Goal: Transaction & Acquisition: Purchase product/service

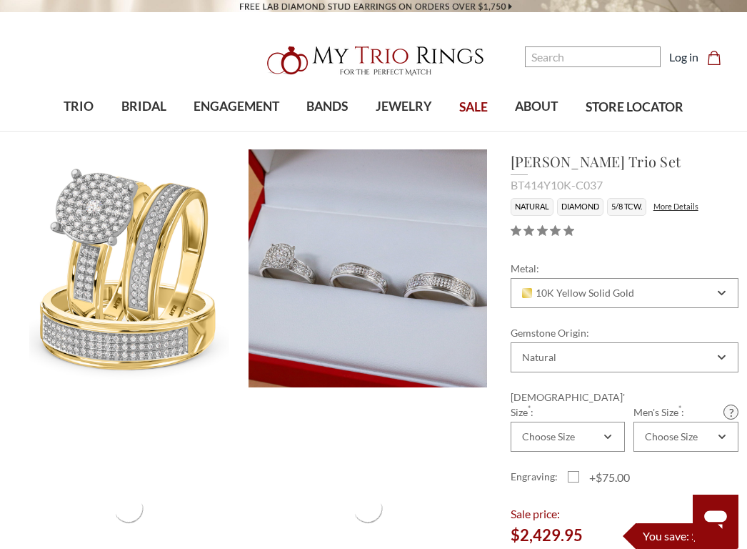
scroll to position [143, 0]
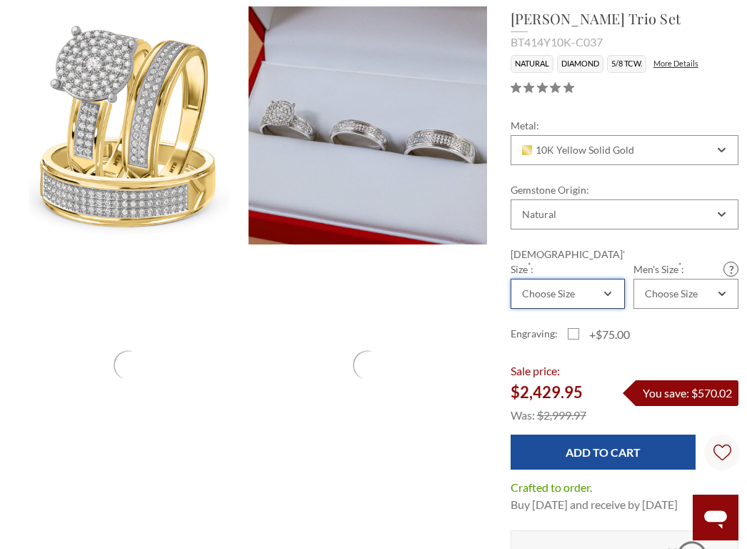
click at [76, 288] on div "Choose Size" at bounding box center [548, 293] width 53 height 11
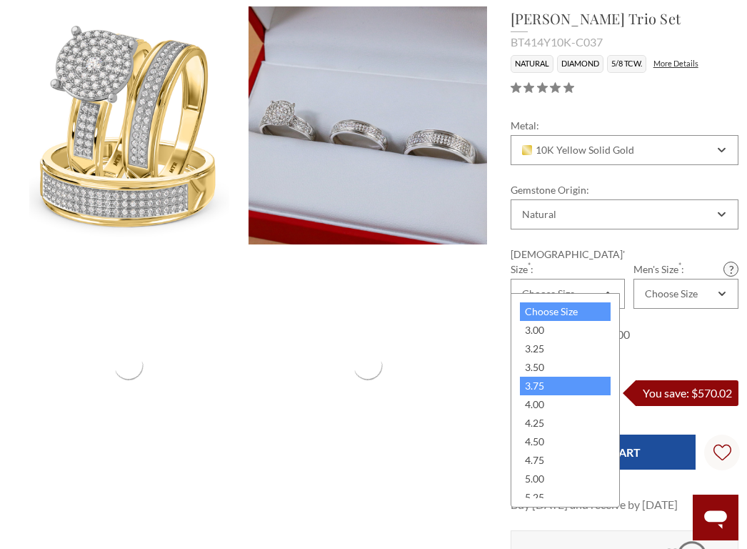
click at [76, 389] on div "3.75" at bounding box center [565, 386] width 91 height 19
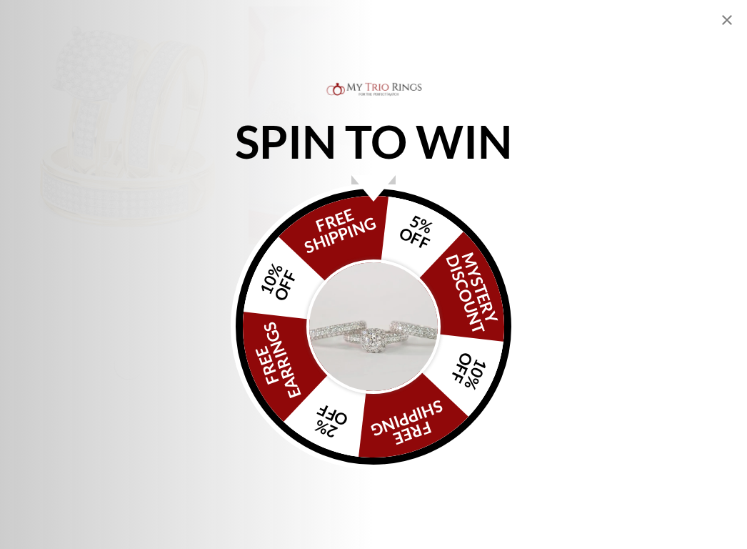
click at [76, 23] on icon "Close popup" at bounding box center [727, 20] width 10 height 10
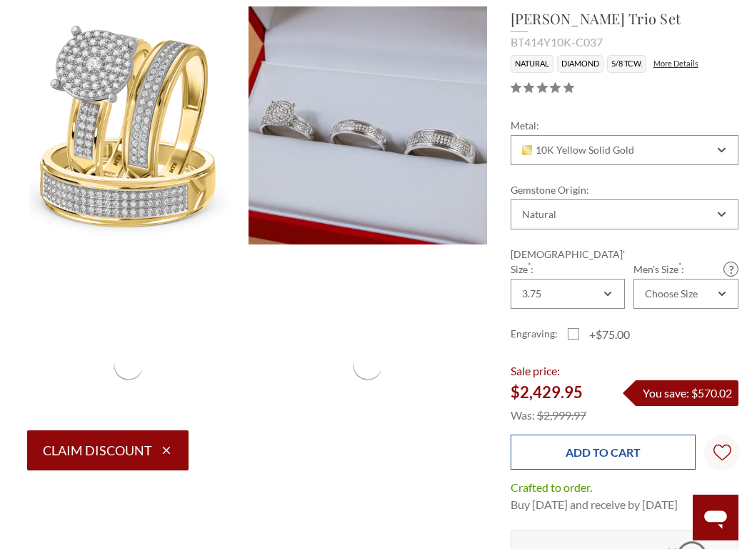
click at [76, 434] on input "Add to Cart" at bounding box center [603, 451] width 185 height 35
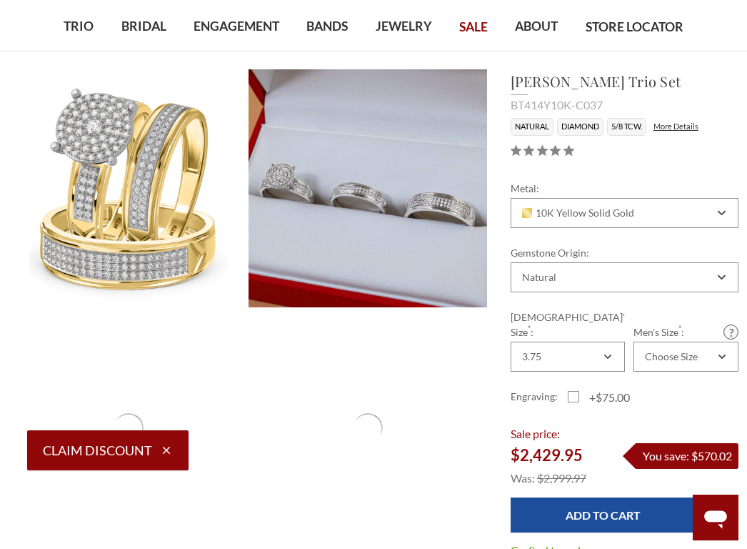
scroll to position [214, 0]
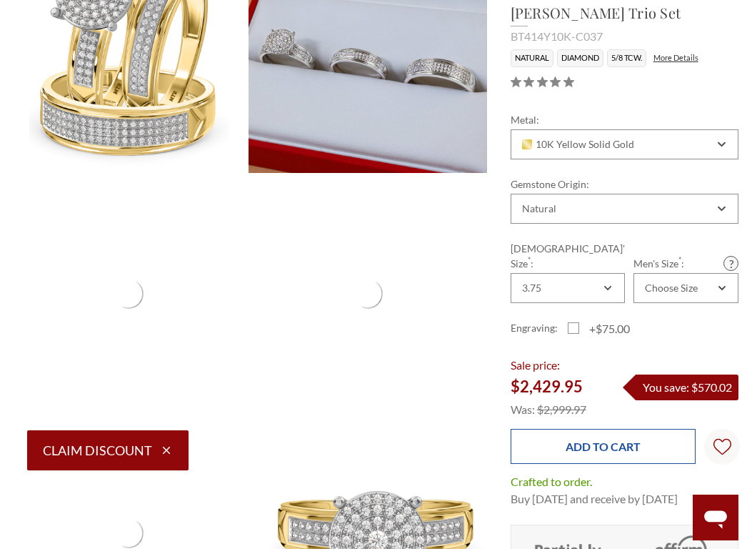
click at [76, 430] on input "Add to Cart" at bounding box center [603, 446] width 185 height 35
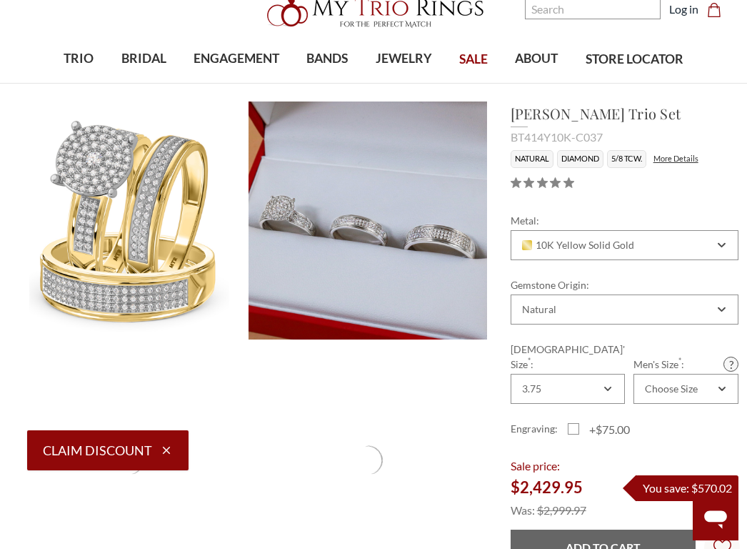
scroll to position [143, 0]
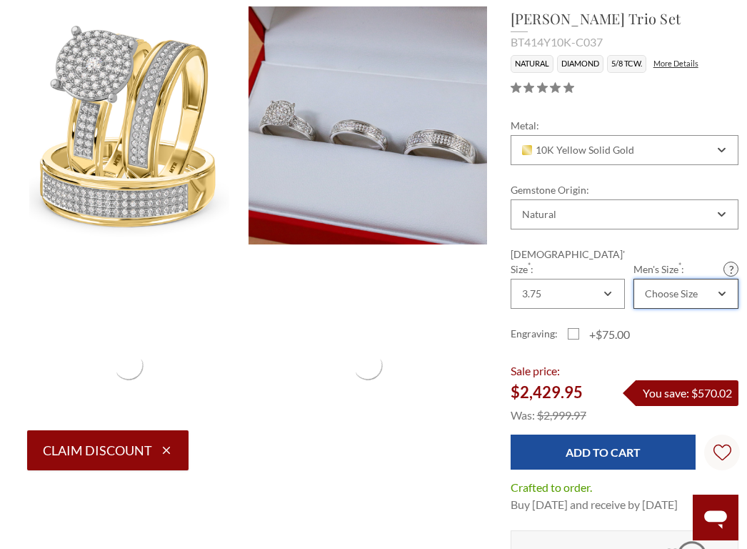
click at [76, 288] on div "Choose Size" at bounding box center [679, 293] width 72 height 11
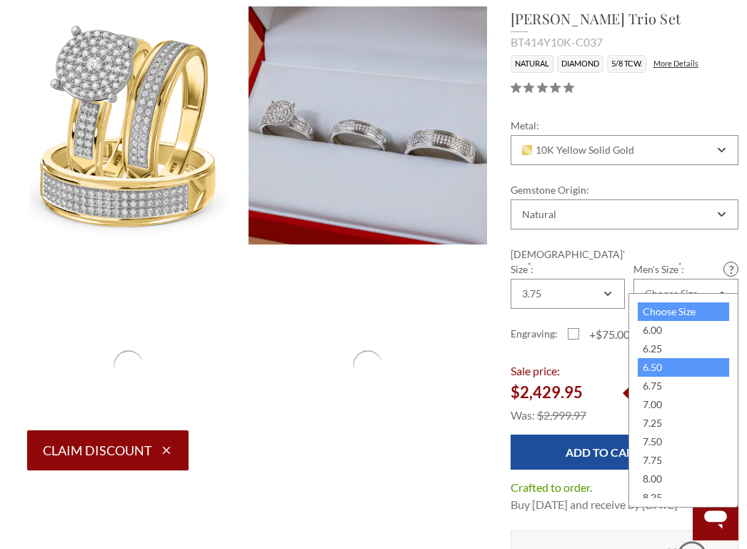
click at [76, 366] on div "6.50" at bounding box center [683, 367] width 91 height 19
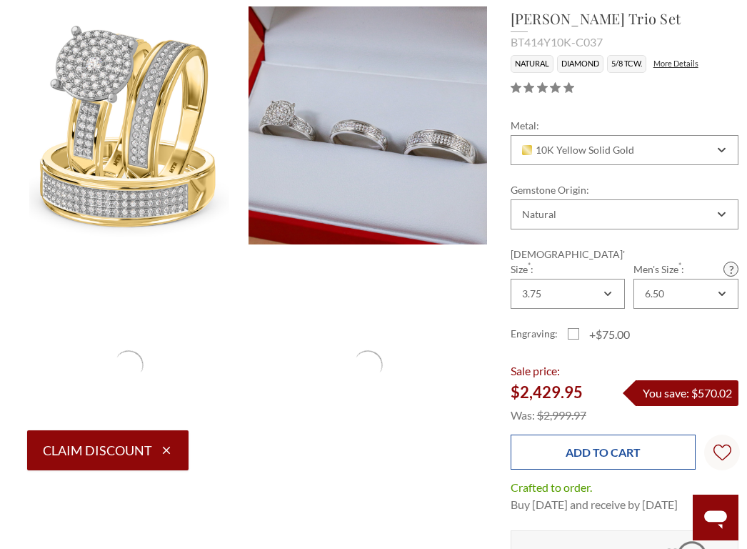
click at [76, 443] on input "Add to Cart" at bounding box center [603, 451] width 185 height 35
type input "Add to Cart"
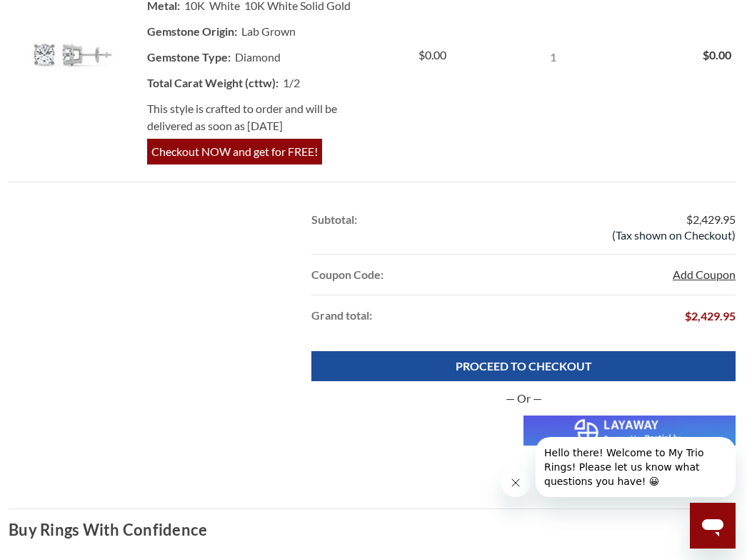
scroll to position [715, 0]
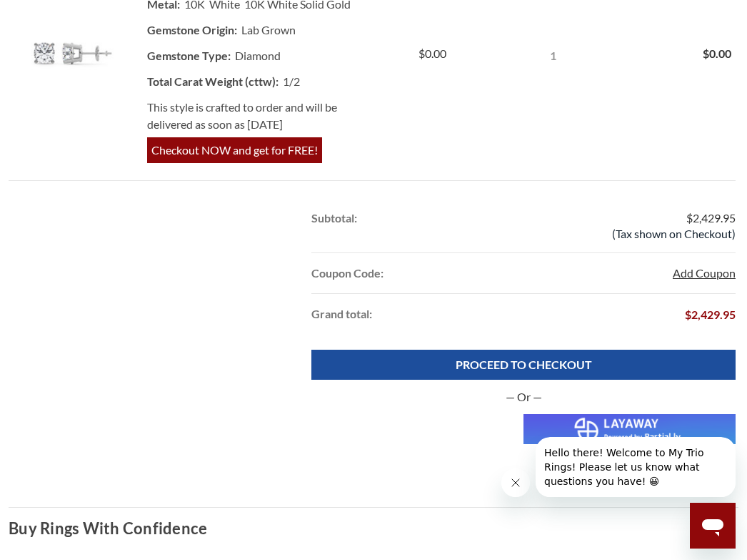
click at [702, 277] on button "Add Coupon" at bounding box center [704, 272] width 63 height 17
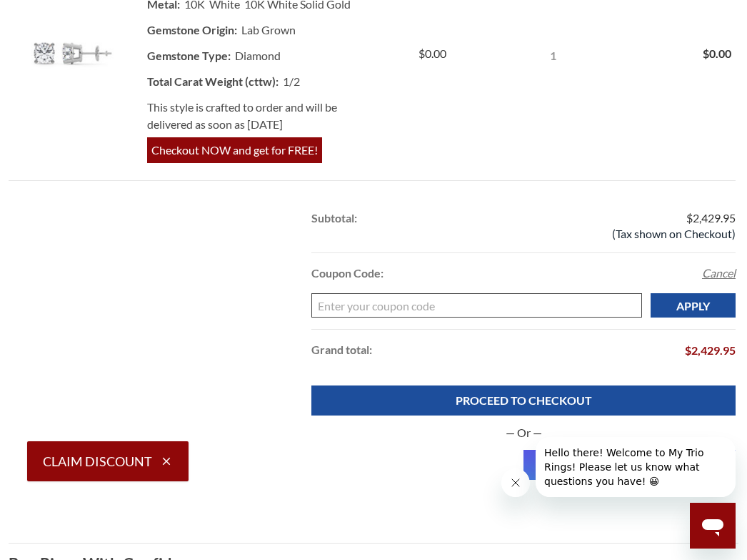
scroll to position [0, 0]
click at [548, 309] on input "Enter your coupon code" at bounding box center [477, 305] width 331 height 24
paste input "Katapult"
type input "Katapult"
click at [693, 313] on input "Apply" at bounding box center [693, 305] width 85 height 24
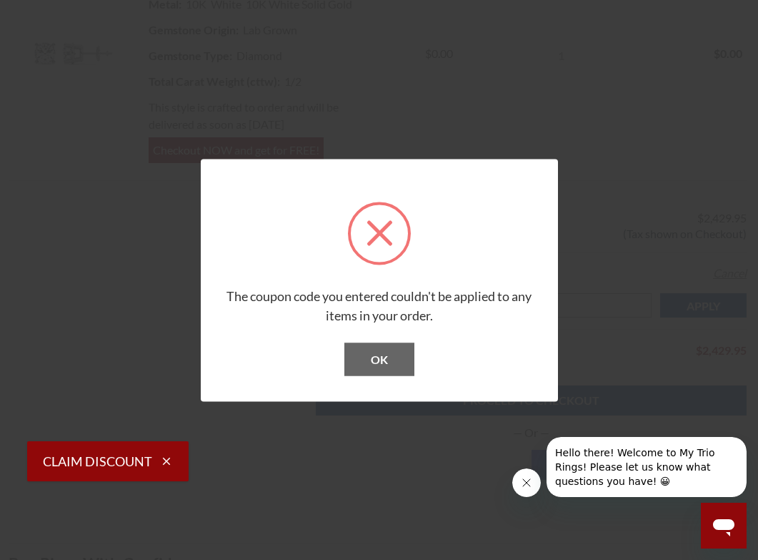
click at [389, 346] on button "OK" at bounding box center [379, 358] width 70 height 33
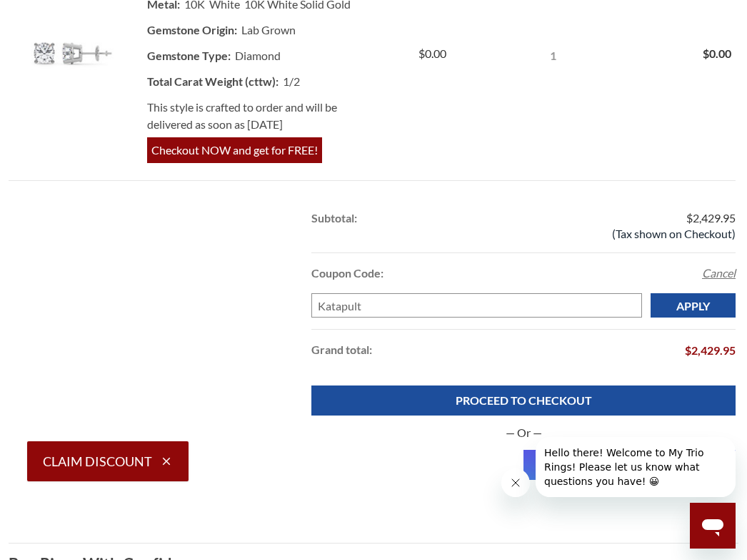
click at [519, 476] on button "Cerrar mensaje de la compañía" at bounding box center [516, 482] width 29 height 29
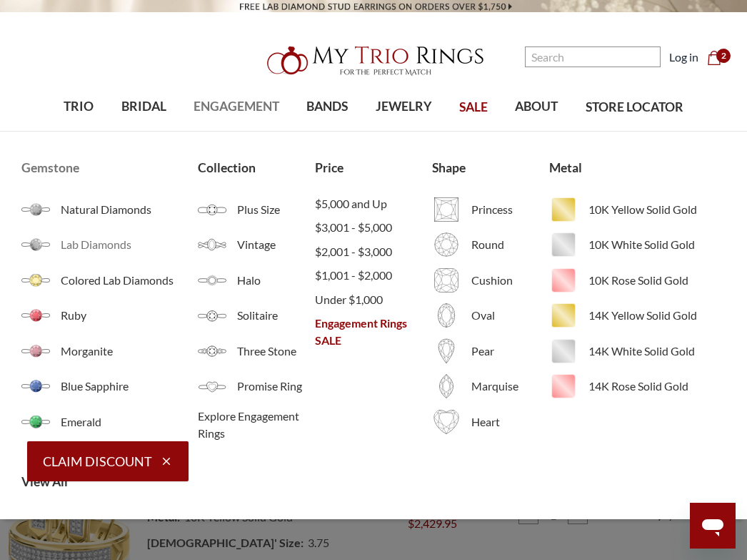
click at [94, 247] on span "Lab Diamonds" at bounding box center [129, 244] width 136 height 17
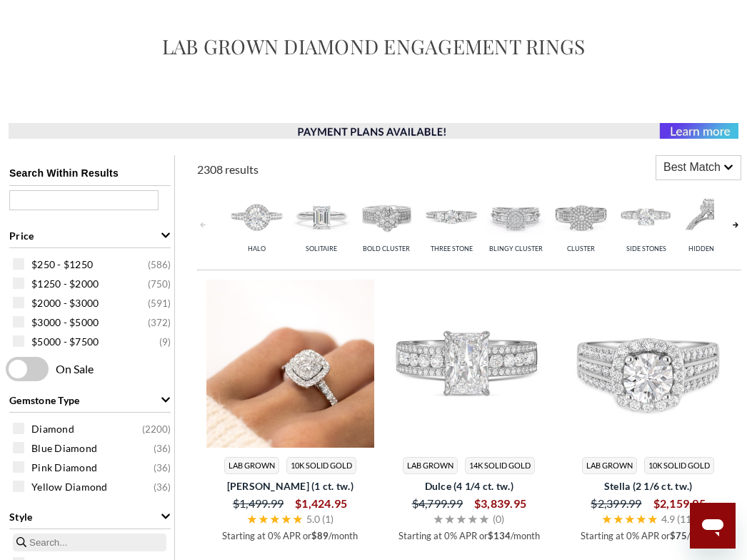
click at [247, 317] on img at bounding box center [291, 363] width 168 height 168
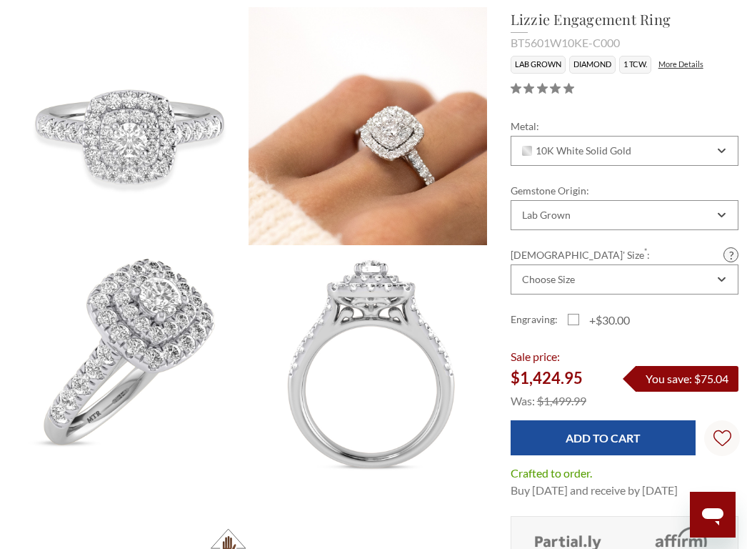
scroll to position [143, 0]
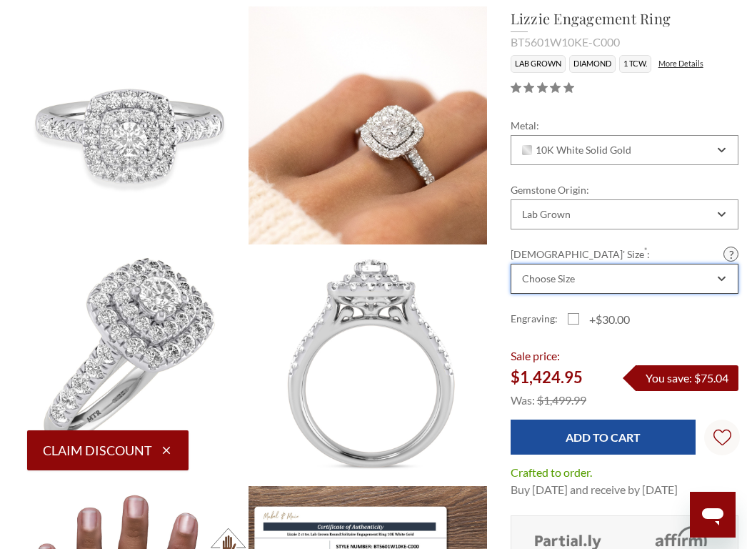
click at [599, 282] on div "Choose Size" at bounding box center [617, 278] width 194 height 11
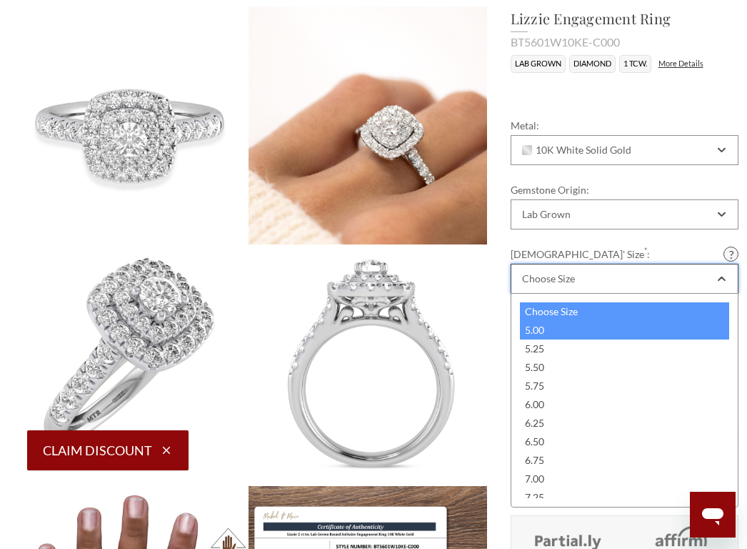
scroll to position [0, 0]
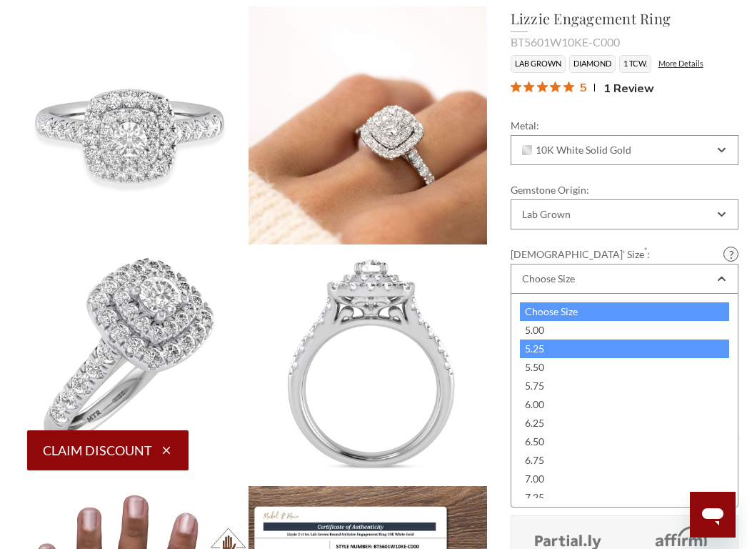
click at [596, 353] on div "5.25" at bounding box center [624, 348] width 209 height 19
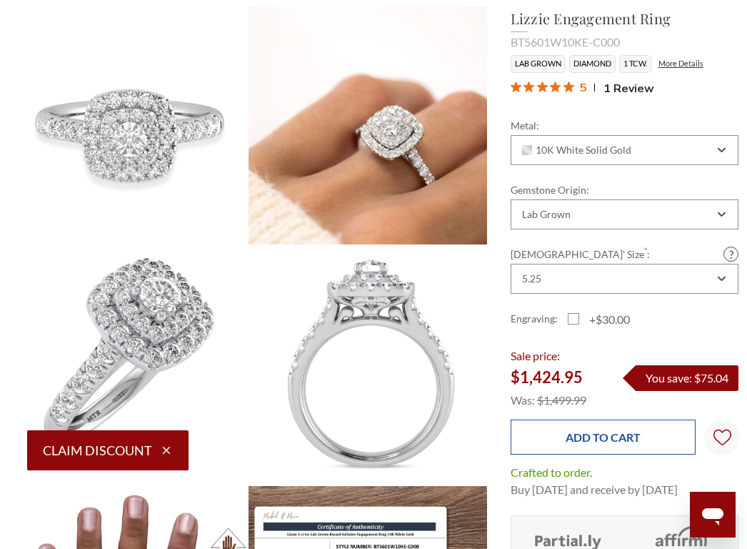
click at [606, 432] on input "Add to Cart" at bounding box center [603, 436] width 185 height 35
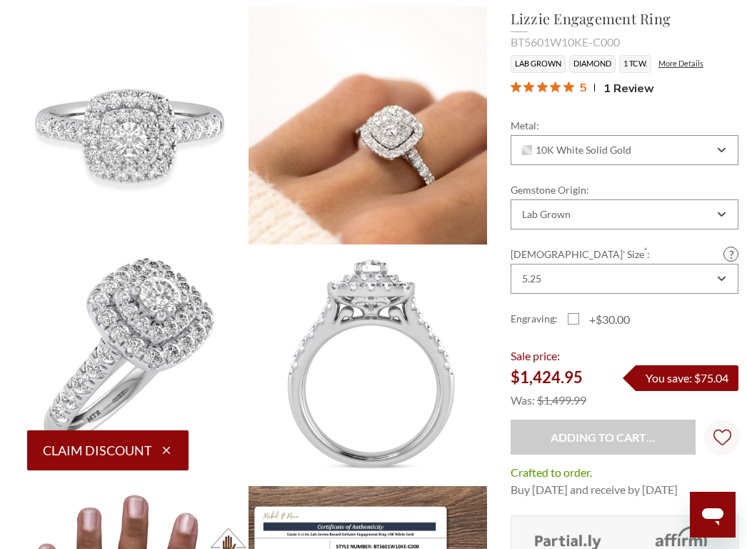
type input "Add to Cart"
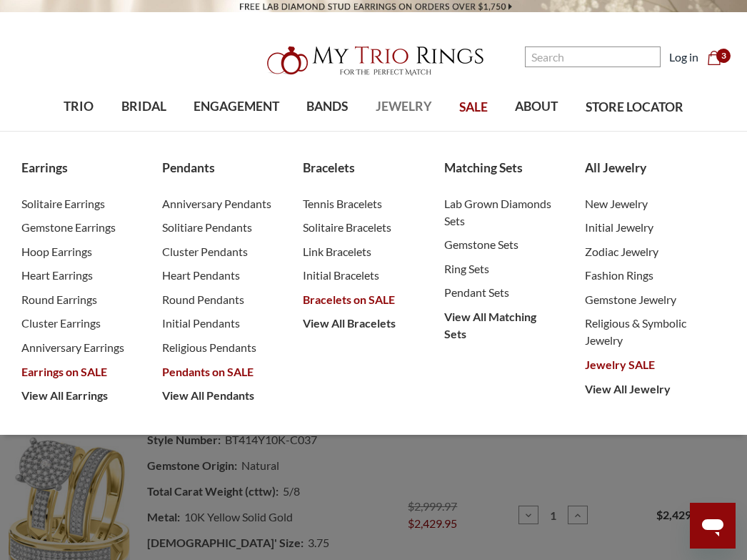
click at [412, 114] on span "JEWELRY" at bounding box center [404, 106] width 56 height 19
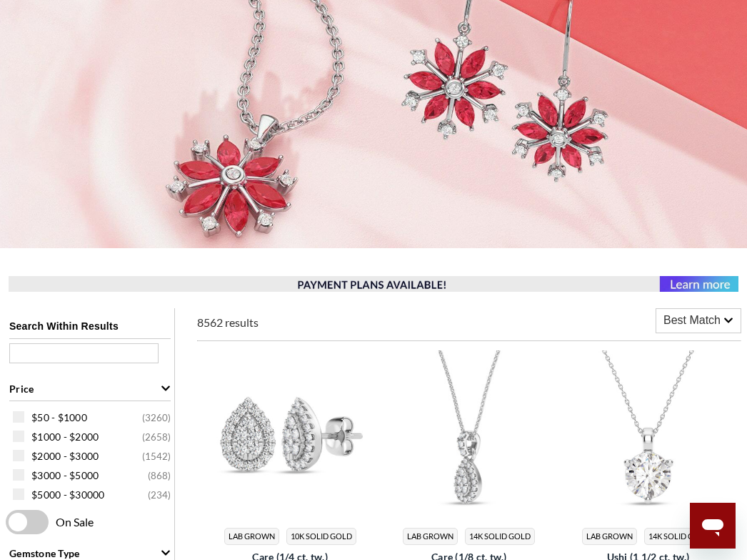
scroll to position [429, 0]
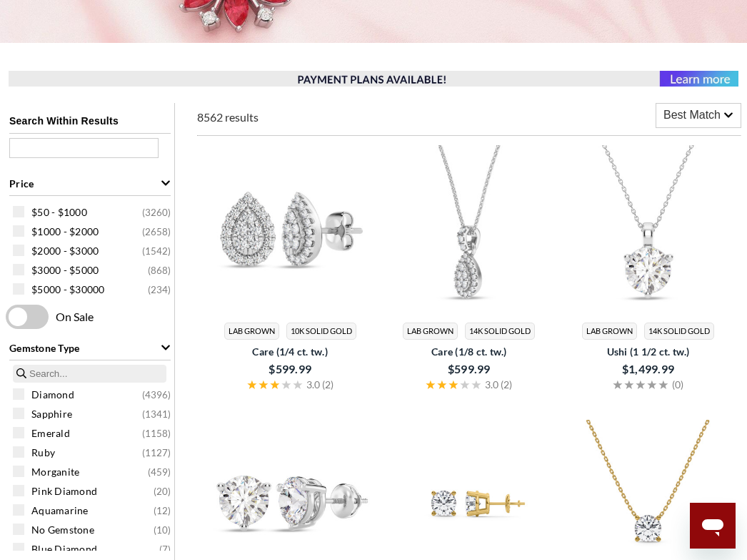
click at [496, 292] on img at bounding box center [470, 229] width 168 height 168
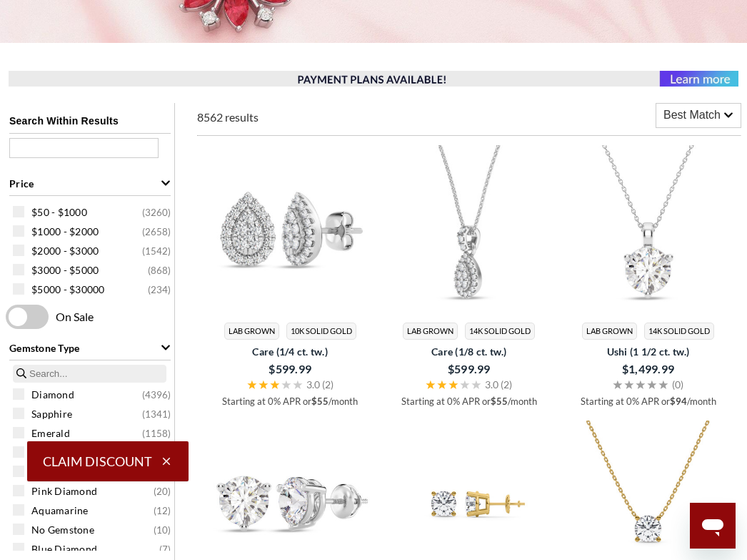
scroll to position [0, 0]
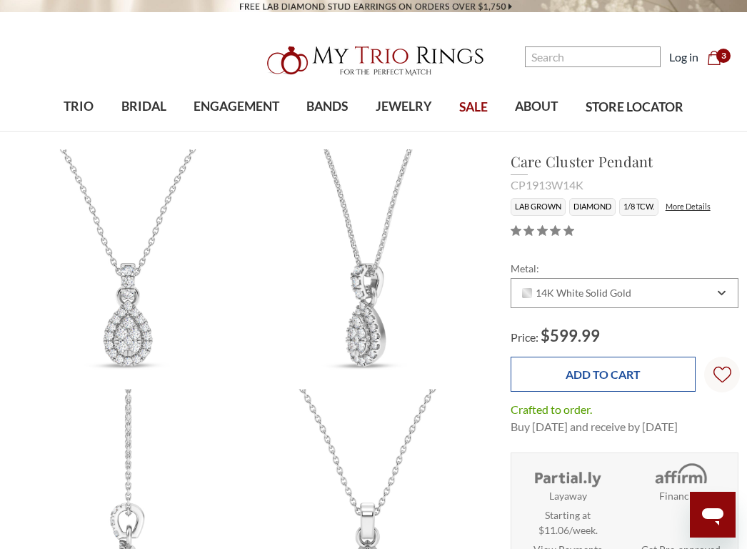
click at [579, 383] on input "Add to Cart" at bounding box center [603, 374] width 185 height 35
type input "Add to Cart"
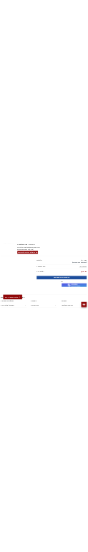
scroll to position [1358, 0]
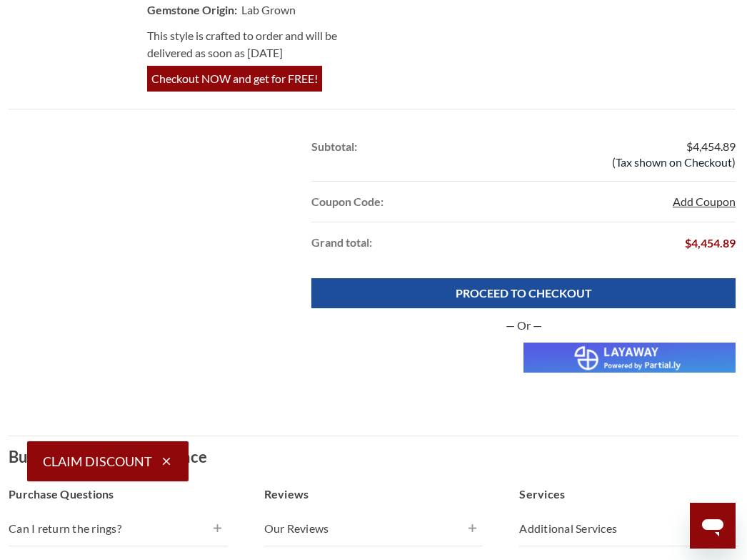
click at [710, 200] on button "Add Coupon" at bounding box center [704, 201] width 63 height 17
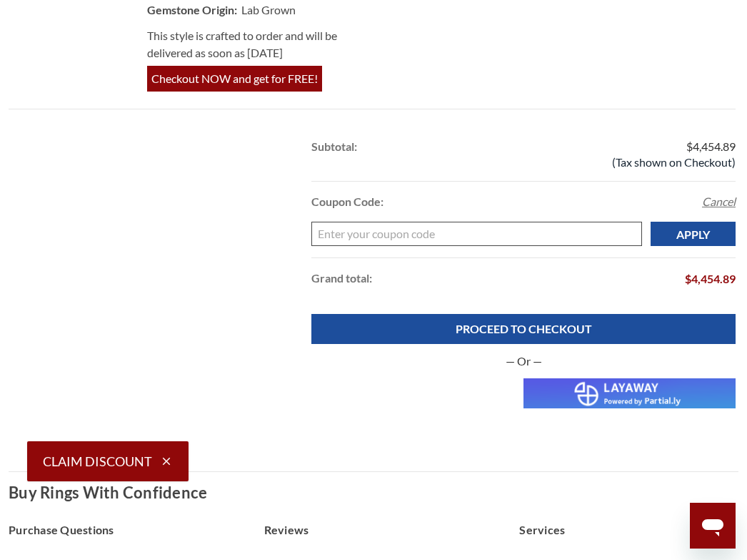
click at [492, 240] on input "Enter your coupon code" at bounding box center [477, 234] width 331 height 24
paste input "Katapult"
type input "Katapult"
click at [692, 240] on input "Apply" at bounding box center [693, 234] width 85 height 24
